Goal: Task Accomplishment & Management: Complete application form

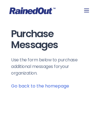
click at [49, 11] on icon at bounding box center [32, 10] width 46 height 7
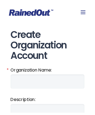
scroll to position [611, 0]
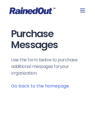
click at [47, 11] on icon at bounding box center [32, 10] width 46 height 7
